Goal: Task Accomplishment & Management: Manage account settings

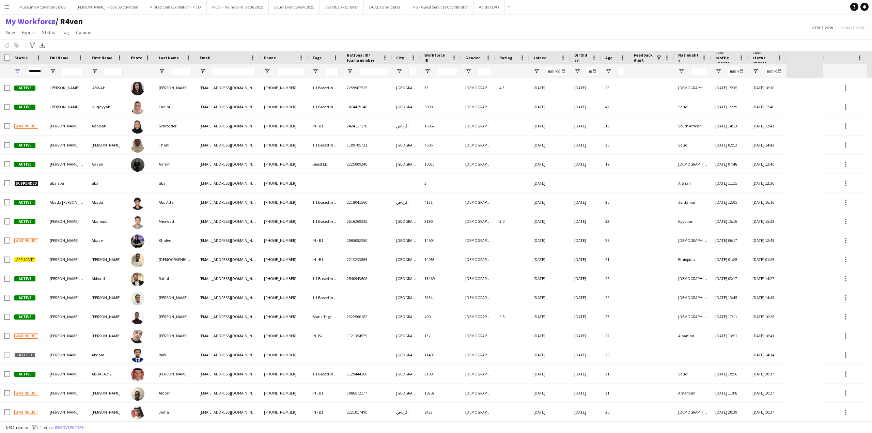
click at [203, 28] on div "My Workforce / R4ven View Views Default view [PERSON_NAME] [PERSON_NAME] [PERSO…" at bounding box center [436, 27] width 872 height 23
click at [284, 32] on div "My Workforce / R4ven View Views Default view [PERSON_NAME] [PERSON_NAME] [PERSO…" at bounding box center [436, 27] width 872 height 23
click at [69, 70] on input "Full Name Filter Input" at bounding box center [72, 71] width 21 height 8
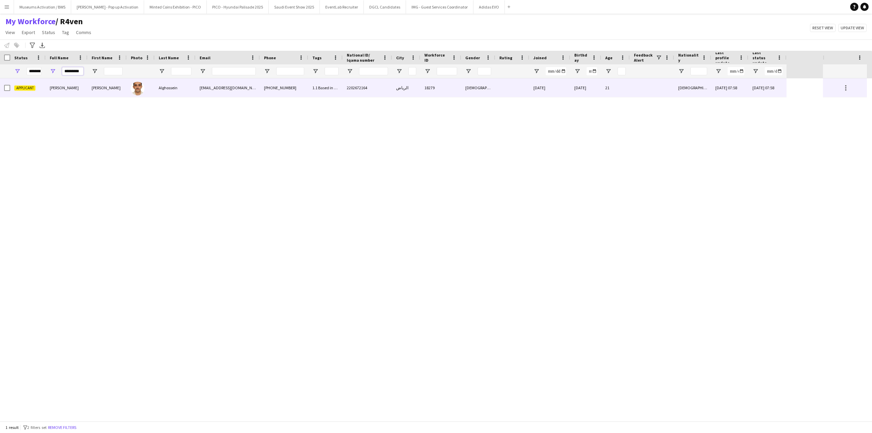
type input "*********"
click at [76, 88] on span "[PERSON_NAME]" at bounding box center [64, 87] width 29 height 5
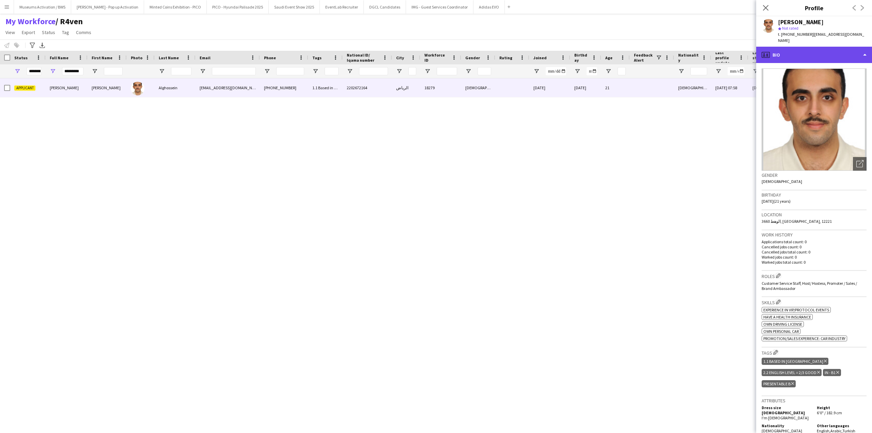
click at [785, 47] on div "profile Bio" at bounding box center [814, 55] width 116 height 16
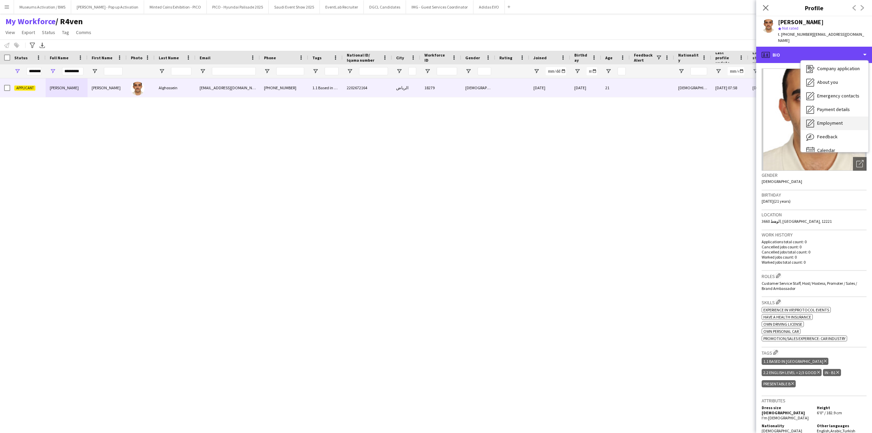
scroll to position [23, 0]
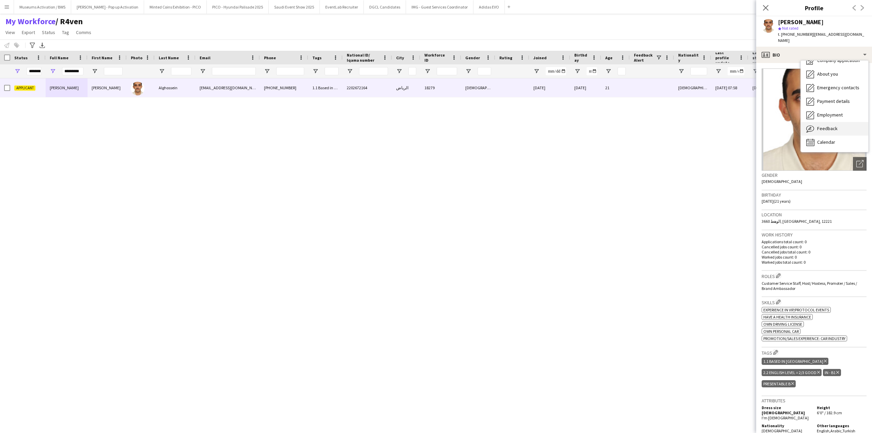
click at [826, 125] on span "Feedback" at bounding box center [827, 128] width 20 height 6
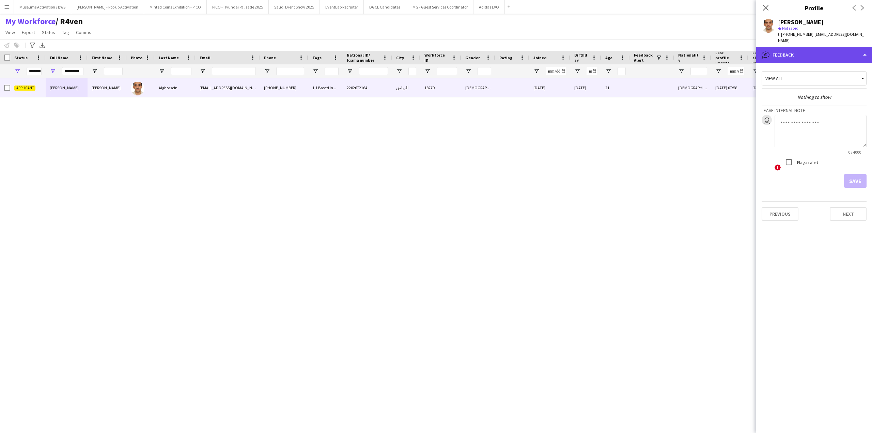
click at [809, 47] on div "bubble-pencil Feedback" at bounding box center [814, 55] width 116 height 16
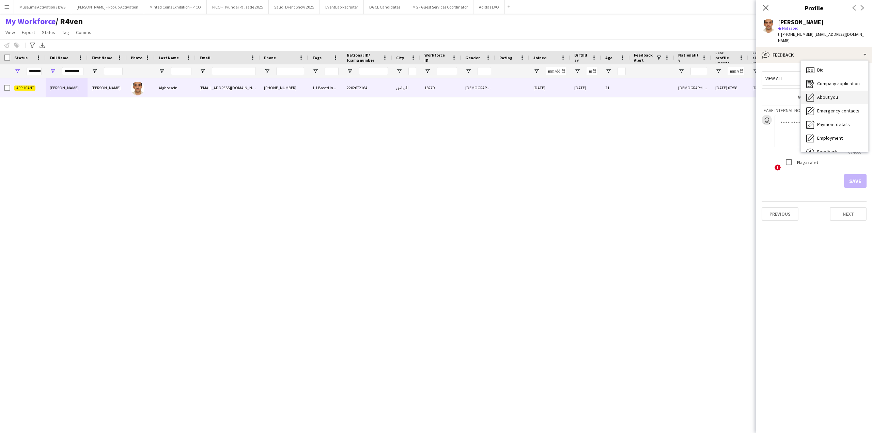
click at [822, 67] on span "Bio" at bounding box center [820, 70] width 6 height 6
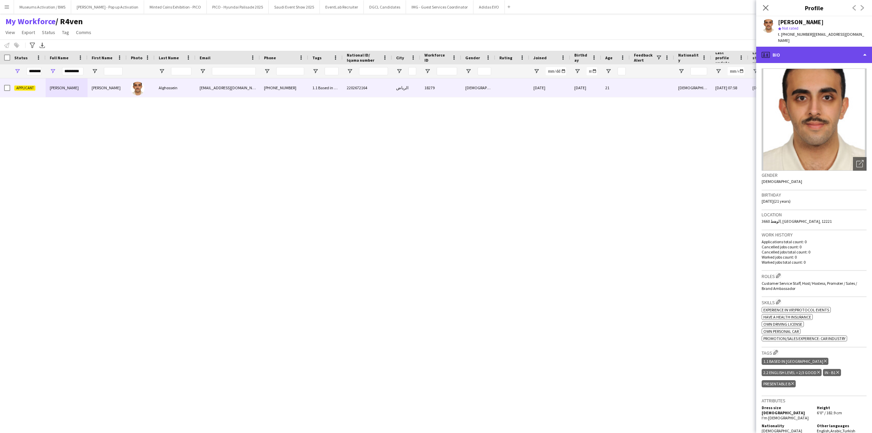
click at [816, 50] on div "profile Bio" at bounding box center [814, 55] width 116 height 16
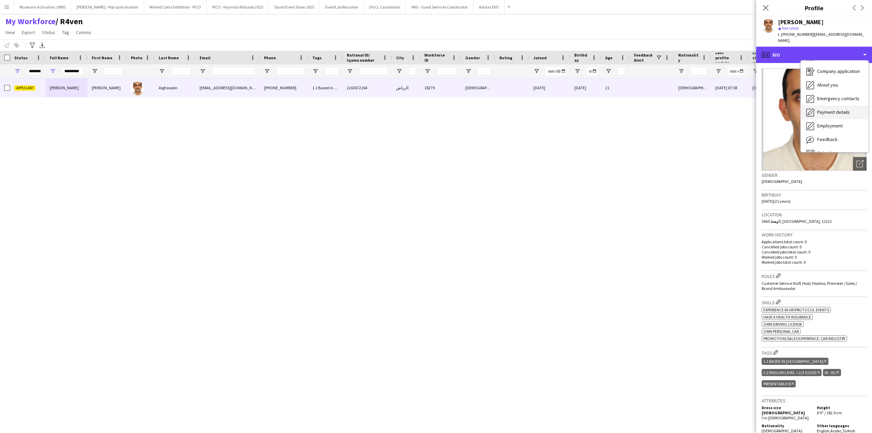
scroll to position [23, 0]
click at [822, 71] on span "About you" at bounding box center [827, 74] width 21 height 6
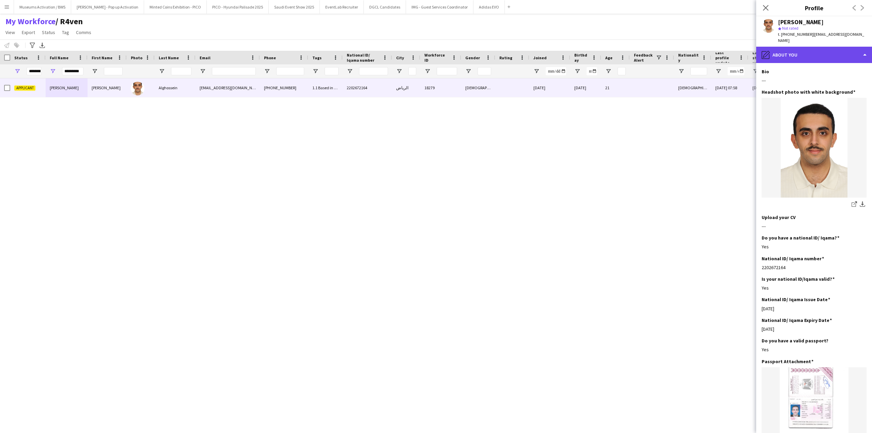
click at [807, 47] on div "pencil4 About you" at bounding box center [814, 55] width 116 height 16
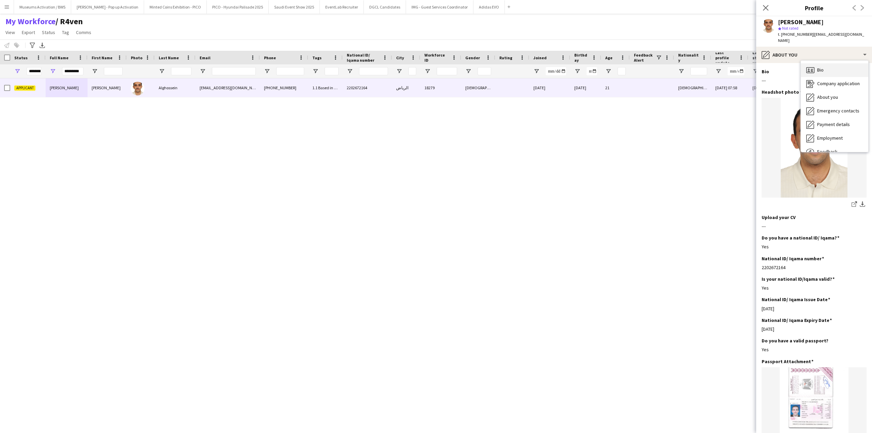
click at [817, 63] on div "Bio Bio" at bounding box center [833, 70] width 67 height 14
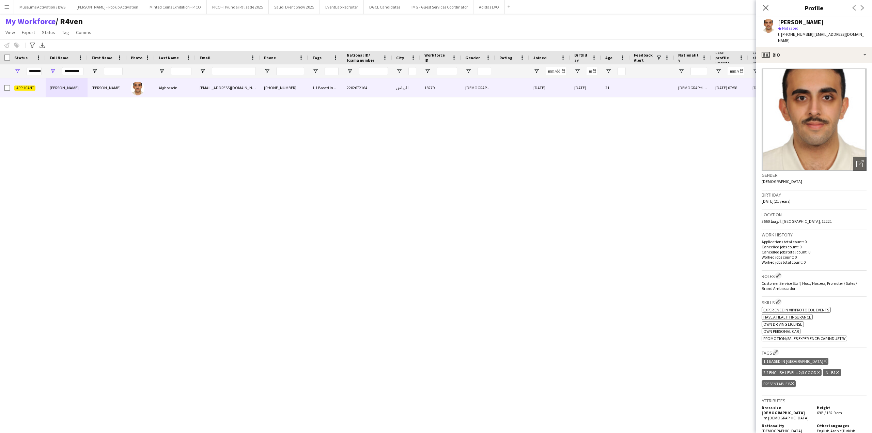
click at [221, 128] on div "Applicant [PERSON_NAME] Alghossein [EMAIL_ADDRESS][DOMAIN_NAME] [PHONE_NUMBER] …" at bounding box center [414, 249] width 828 height 342
click at [763, 7] on icon "Close pop-in" at bounding box center [765, 7] width 6 height 6
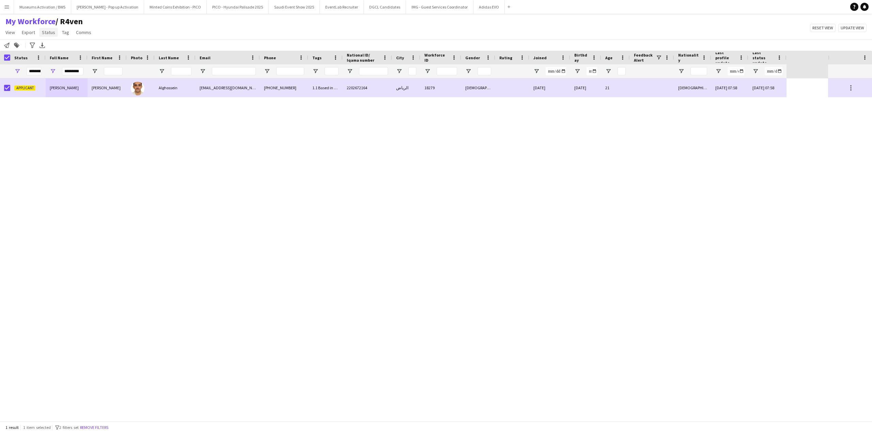
click at [46, 35] on link "Status" at bounding box center [48, 32] width 19 height 9
click at [55, 45] on link "Edit" at bounding box center [63, 47] width 48 height 14
click at [49, 30] on span "Status" at bounding box center [48, 32] width 13 height 6
click at [52, 42] on link "Edit" at bounding box center [63, 47] width 48 height 14
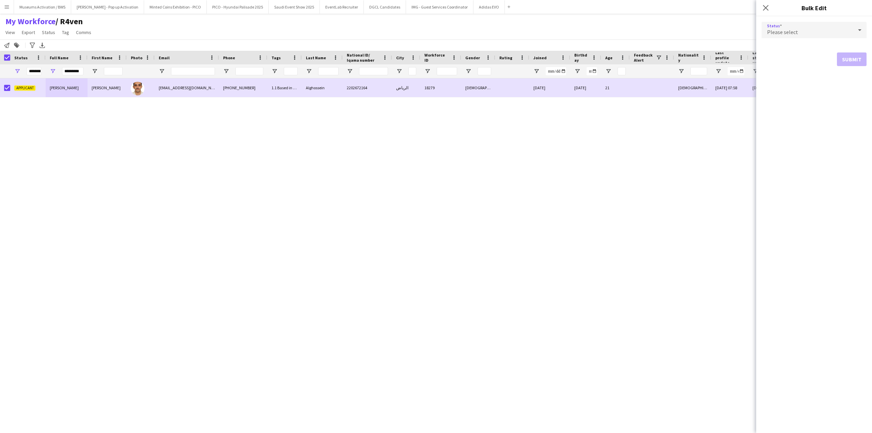
click at [803, 29] on div "Please select" at bounding box center [806, 30] width 91 height 16
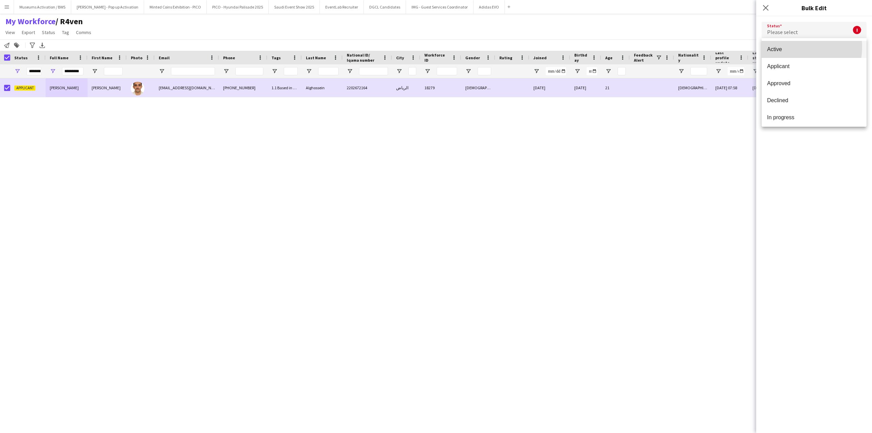
click at [789, 47] on span "Active" at bounding box center [814, 49] width 94 height 6
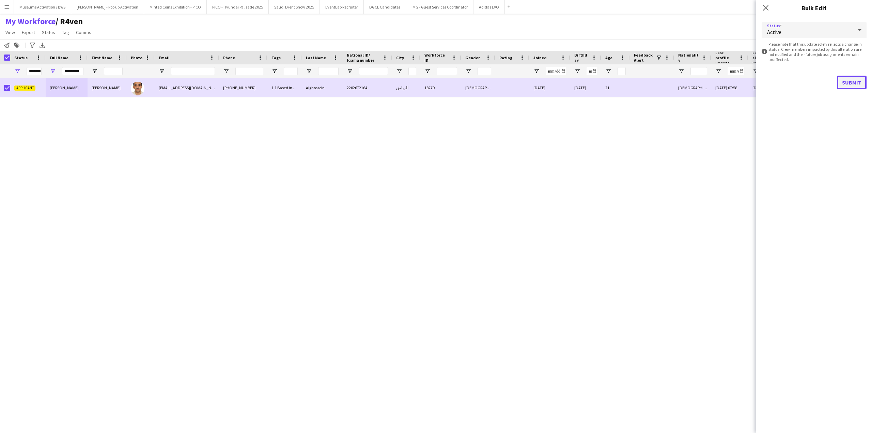
click at [849, 85] on button "Submit" at bounding box center [851, 83] width 30 height 14
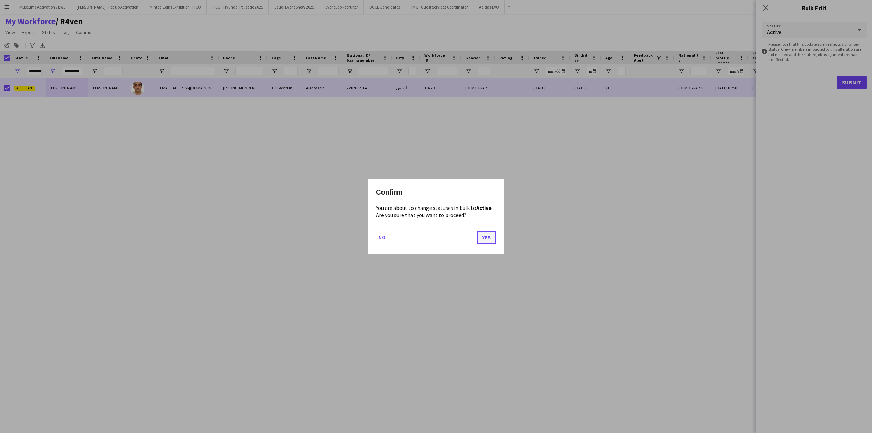
click at [492, 238] on button "Yes" at bounding box center [486, 237] width 19 height 14
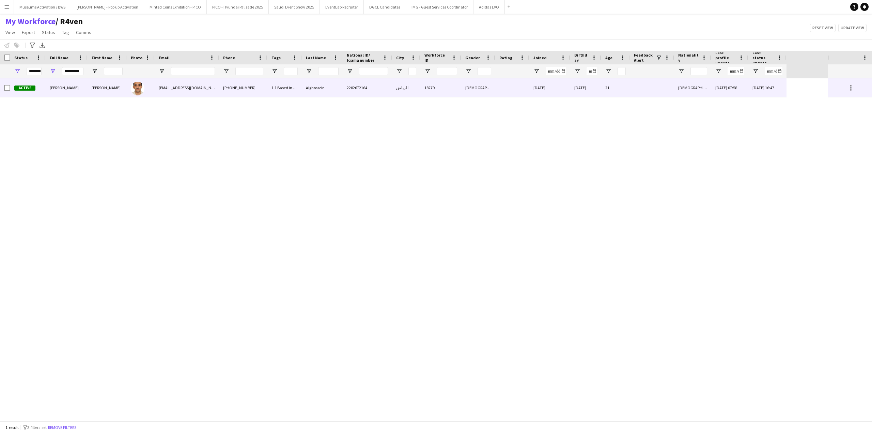
click at [44, 90] on div "Active" at bounding box center [27, 87] width 35 height 19
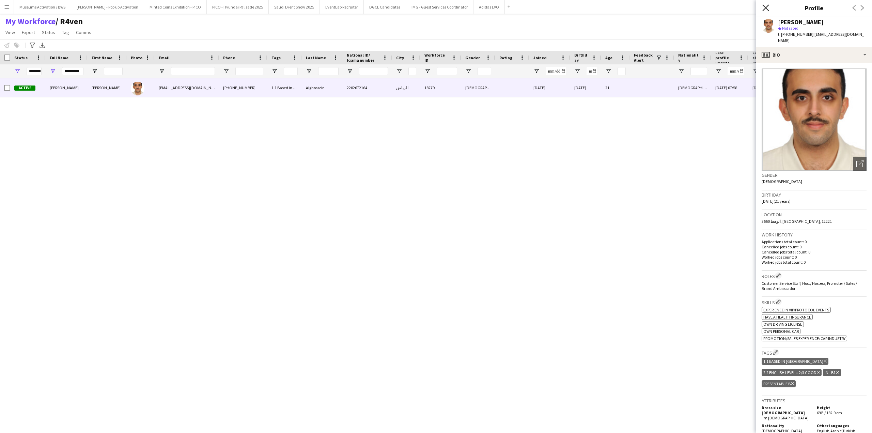
click at [762, 7] on icon "Close pop-in" at bounding box center [765, 7] width 6 height 6
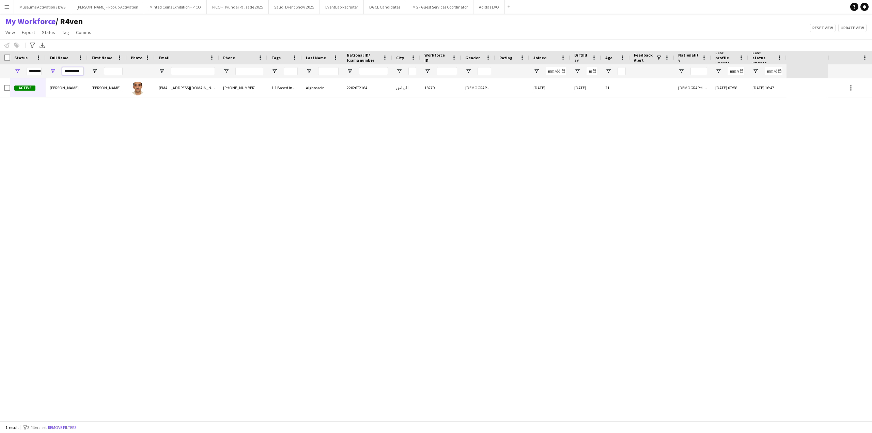
click at [76, 72] on input "*********" at bounding box center [72, 71] width 21 height 8
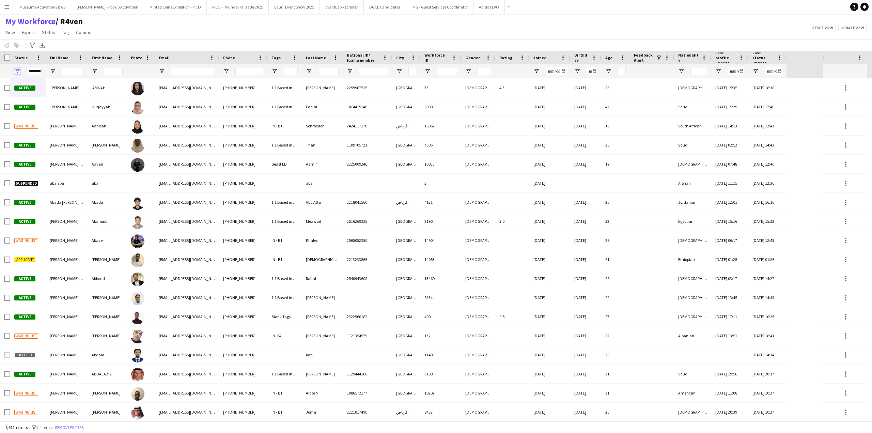
click at [18, 73] on span "Open Filter Menu" at bounding box center [17, 71] width 6 height 6
type input "***"
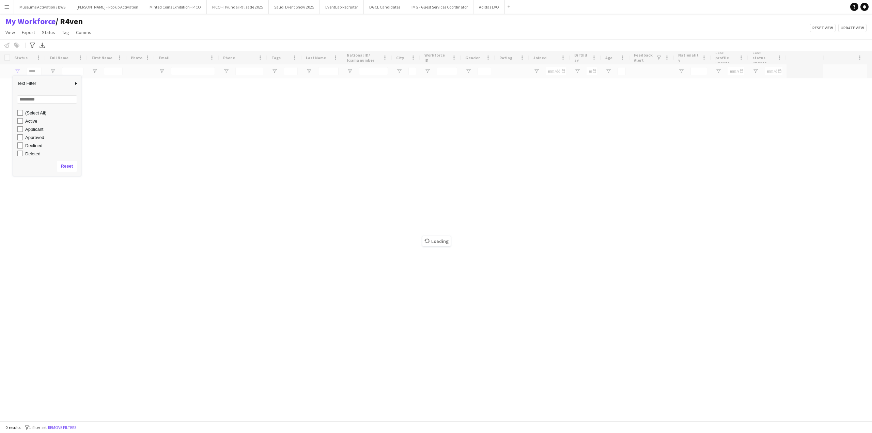
click at [16, 113] on div "(Select All)" at bounding box center [47, 113] width 68 height 8
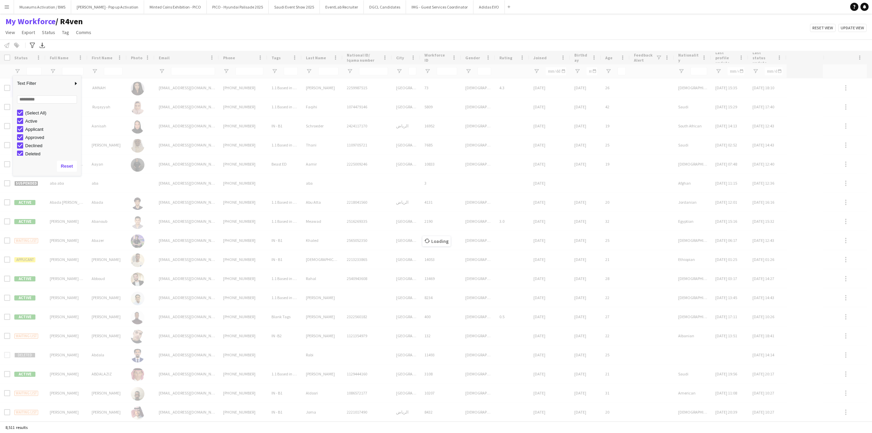
click at [130, 49] on div "Notify workforce Add to tag Select at least one crew to tag him or her. Advance…" at bounding box center [436, 44] width 872 height 11
